Goal: Find specific page/section: Find specific page/section

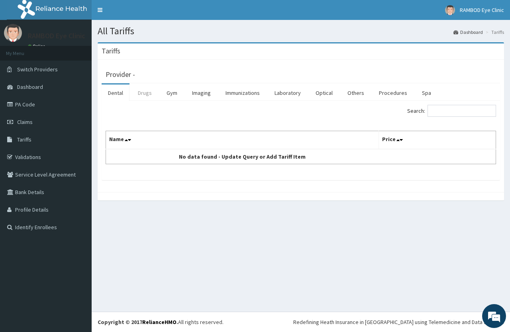
click at [144, 95] on link "Drugs" at bounding box center [145, 93] width 27 height 17
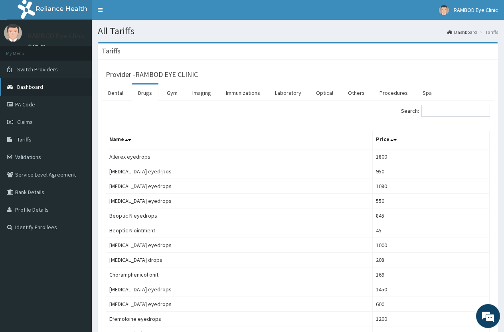
click at [50, 83] on link "Dashboard" at bounding box center [46, 87] width 92 height 18
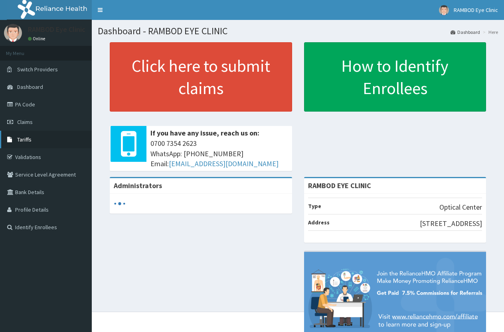
click at [36, 136] on link "Tariffs" at bounding box center [46, 140] width 92 height 18
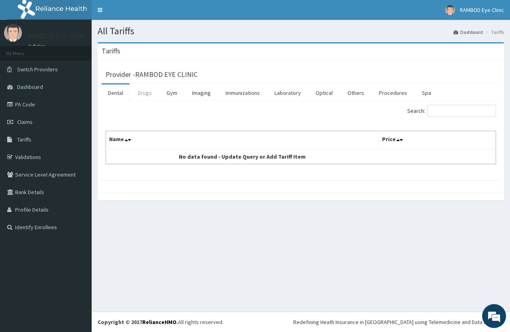
click at [150, 94] on link "Drugs" at bounding box center [145, 93] width 27 height 17
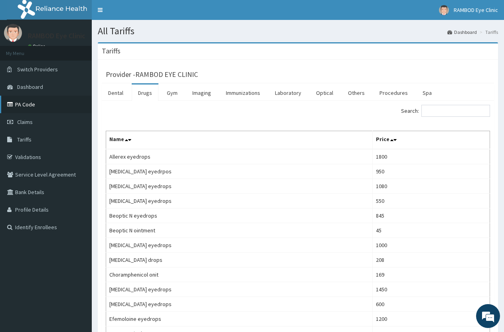
click at [59, 100] on link "PA Code" at bounding box center [46, 105] width 92 height 18
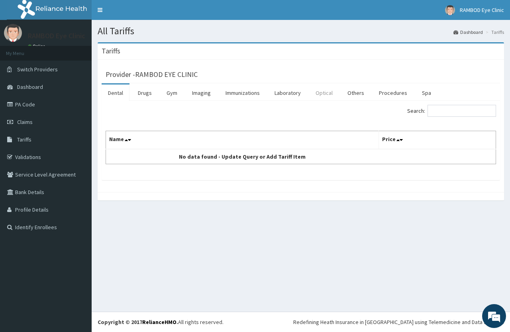
click at [326, 98] on link "Optical" at bounding box center [324, 93] width 30 height 17
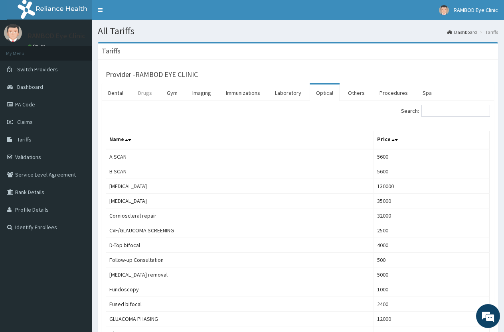
click at [140, 92] on link "Drugs" at bounding box center [145, 93] width 27 height 17
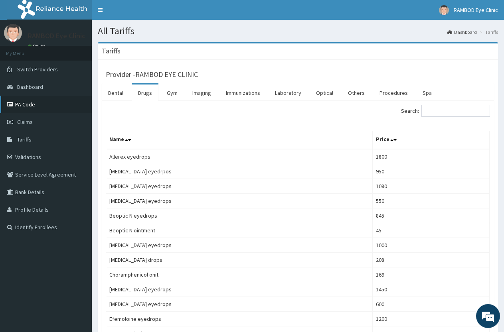
click at [67, 104] on link "PA Code" at bounding box center [46, 105] width 92 height 18
